Goal: Information Seeking & Learning: Understand process/instructions

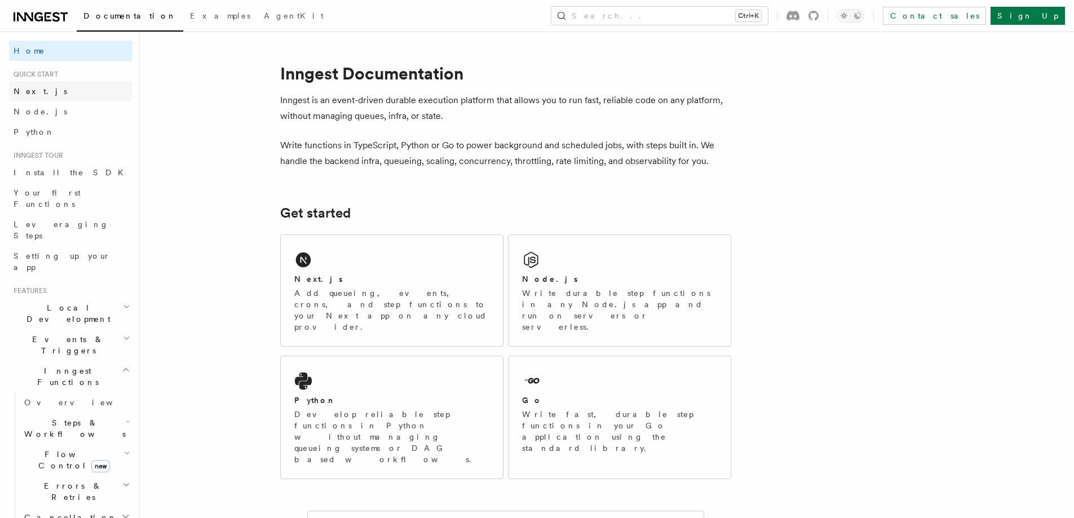
click at [26, 97] on link "Next.js" at bounding box center [70, 91] width 123 height 20
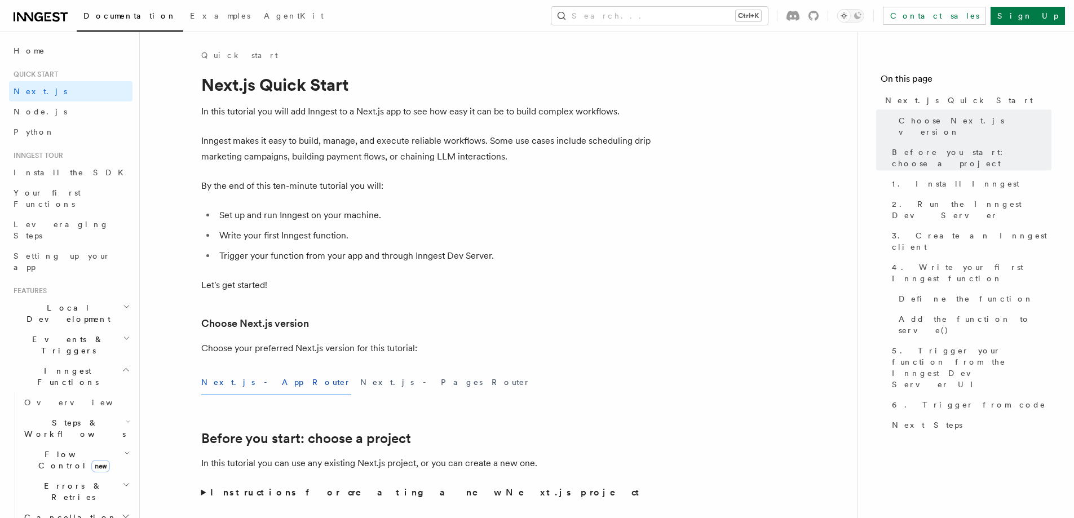
scroll to position [453, 0]
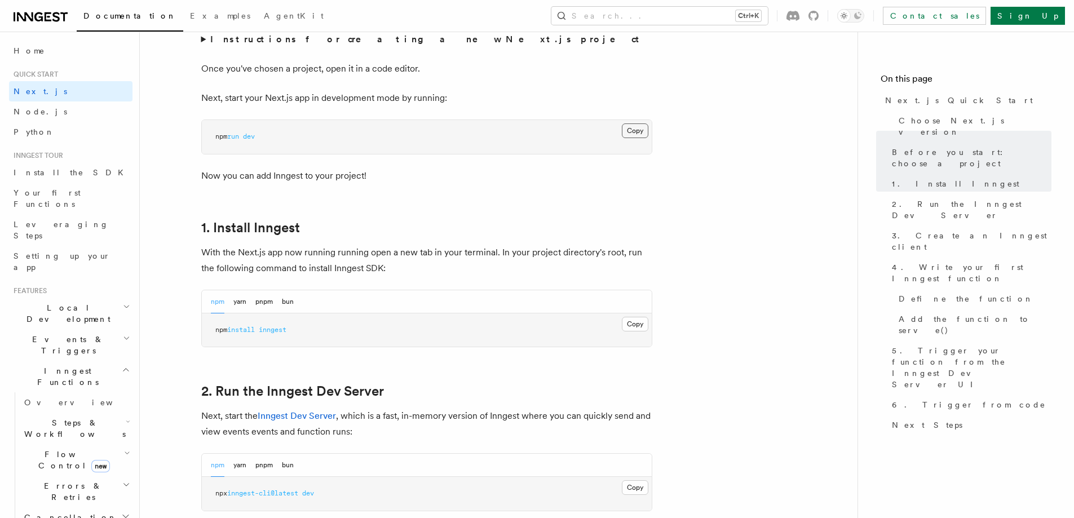
click at [632, 131] on button "Copy Copied" at bounding box center [635, 130] width 26 height 15
click at [643, 325] on button "Copy Copied" at bounding box center [635, 324] width 26 height 15
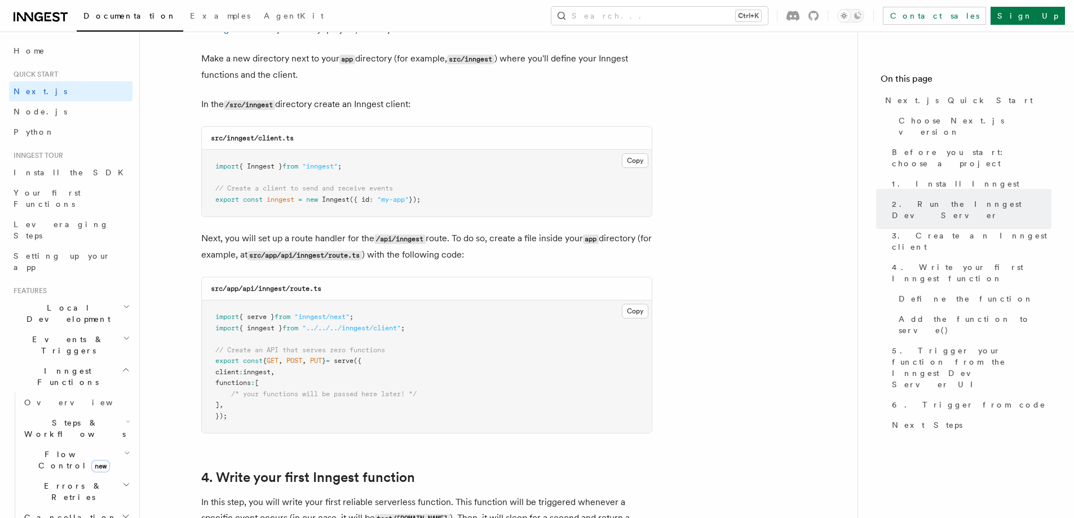
scroll to position [1405, 0]
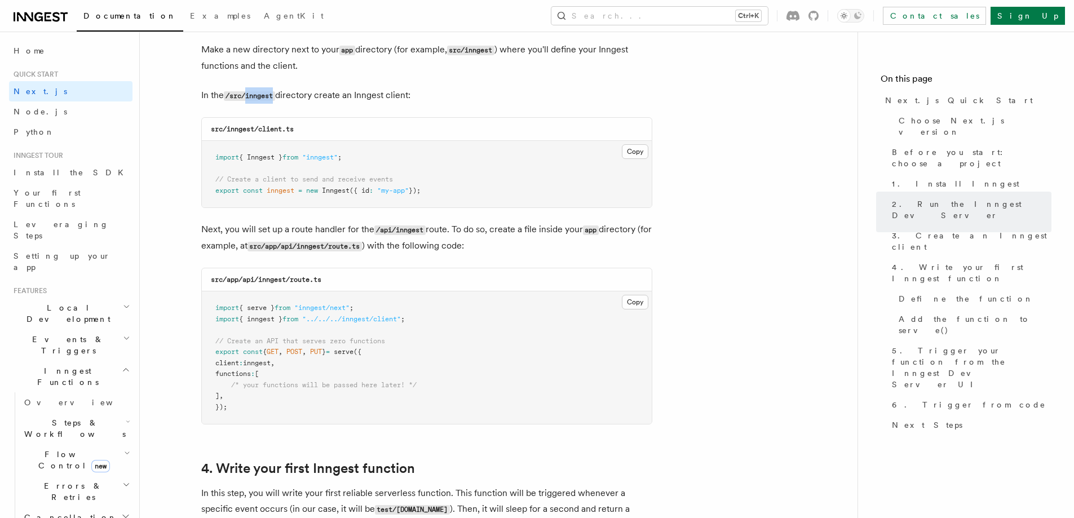
drag, startPoint x: 248, startPoint y: 98, endPoint x: 277, endPoint y: 101, distance: 29.6
click at [277, 101] on p "In the /src/inngest directory create an Inngest client:" at bounding box center [426, 95] width 451 height 16
copy code "inngest"
drag, startPoint x: 436, startPoint y: 188, endPoint x: 174, endPoint y: 154, distance: 264.9
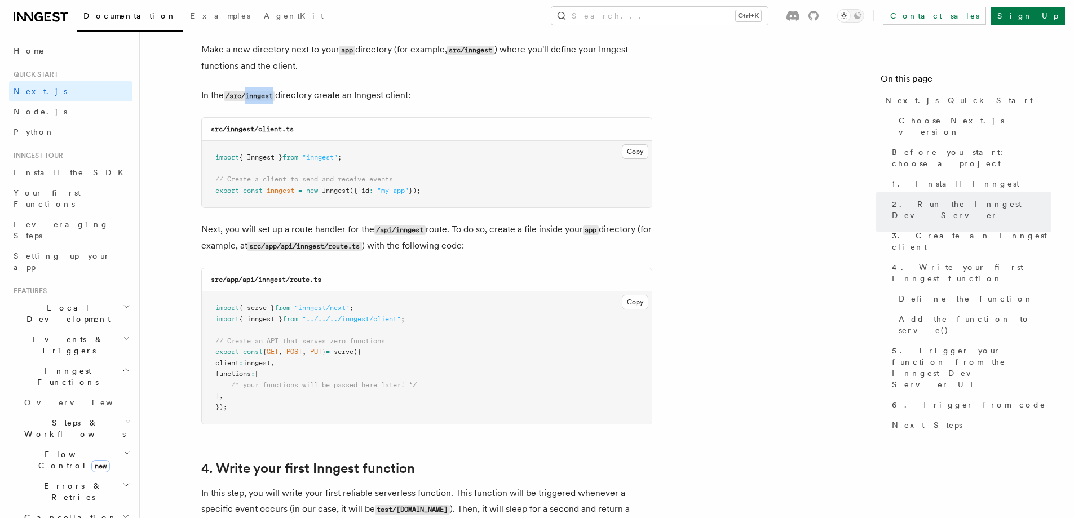
copy code "import { Inngest } from "inngest" ; // Create a client to send and receive even…"
click at [629, 302] on button "Copy Copied" at bounding box center [635, 302] width 26 height 15
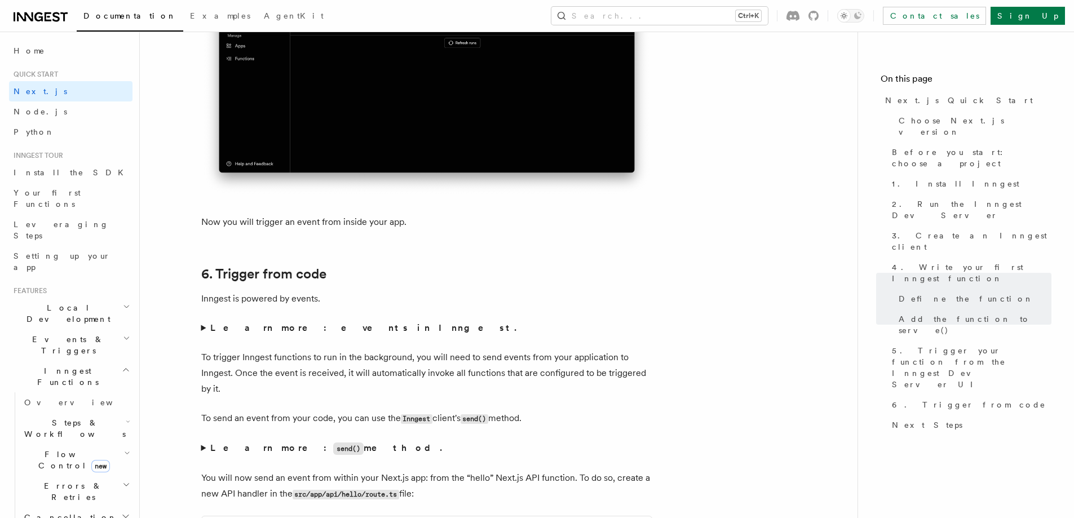
scroll to position [5938, 0]
